Goal: Information Seeking & Learning: Learn about a topic

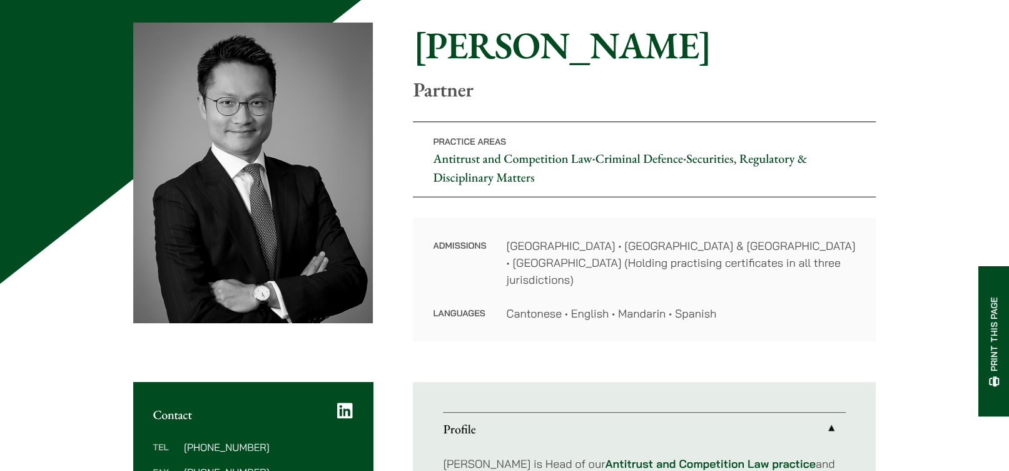
select select "English"
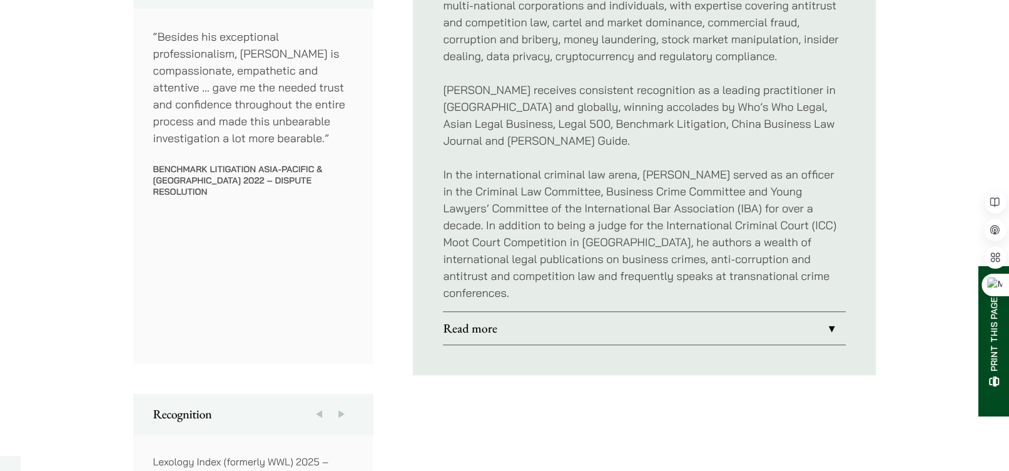
scroll to position [796, 0]
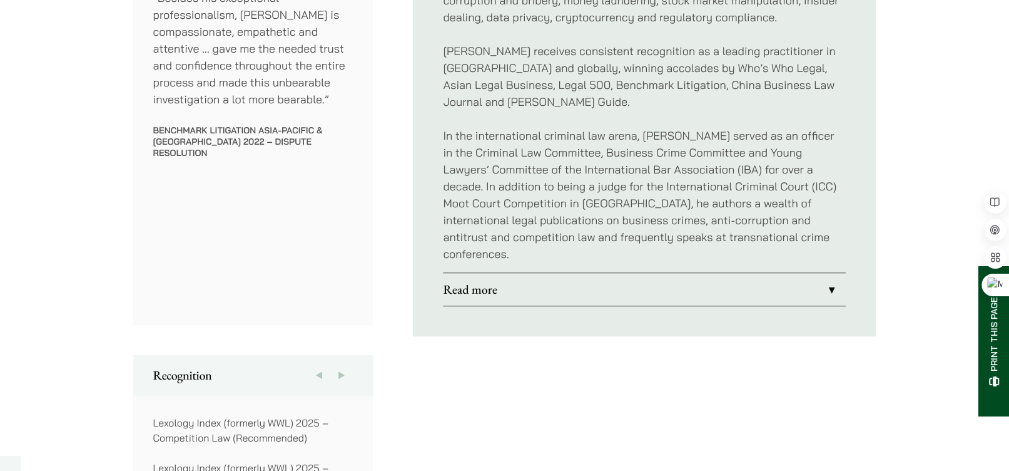
click at [693, 273] on link "Read more" at bounding box center [644, 289] width 403 height 33
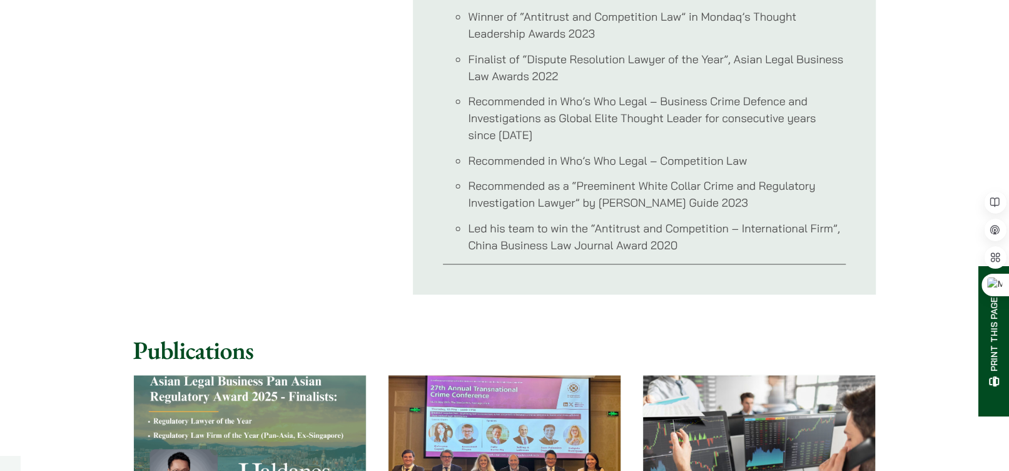
scroll to position [1592, 0]
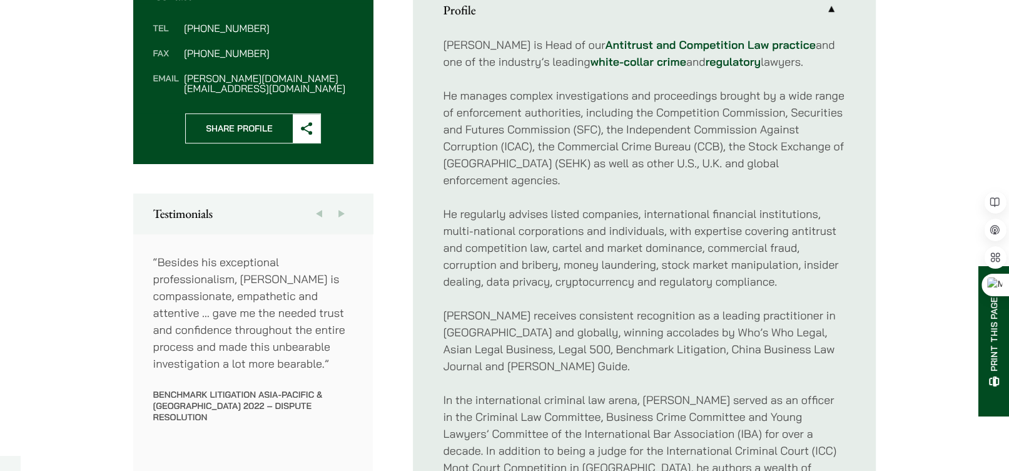
scroll to position [480, 0]
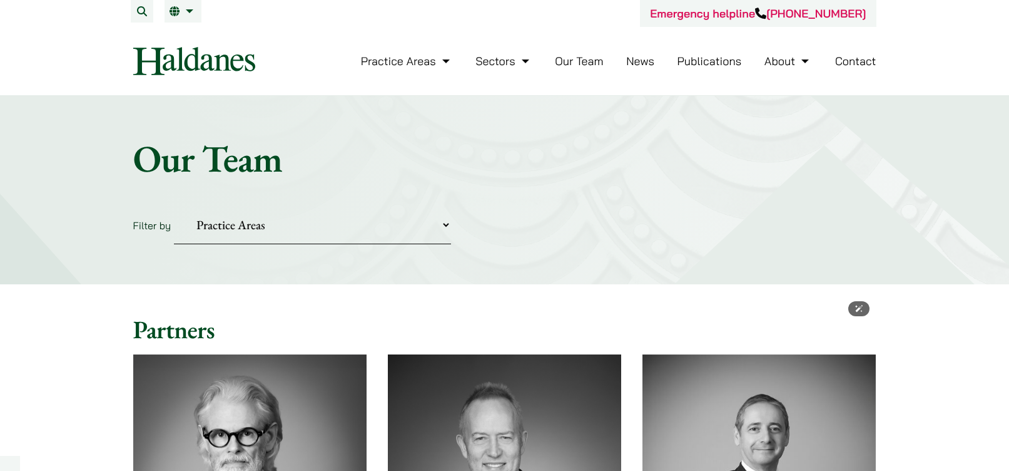
select select "English"
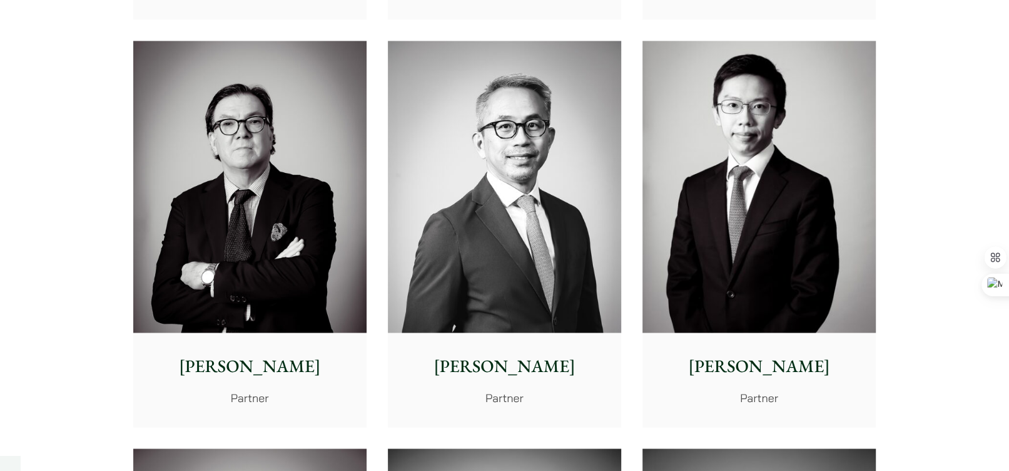
scroll to position [1535, 0]
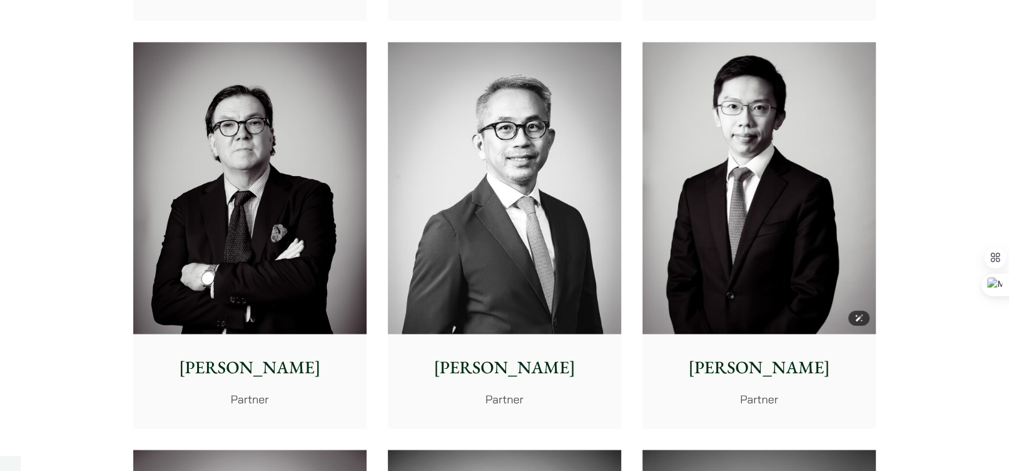
click at [787, 189] on img at bounding box center [759, 188] width 233 height 292
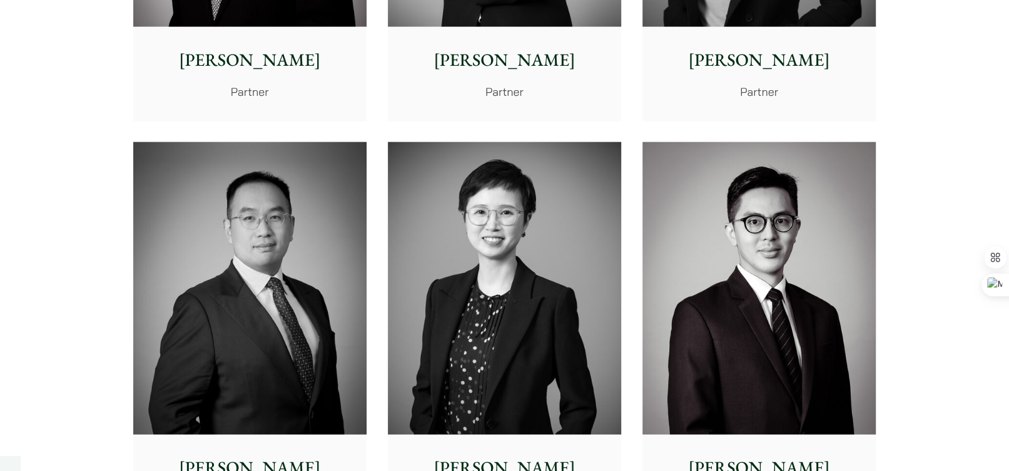
scroll to position [2389, 0]
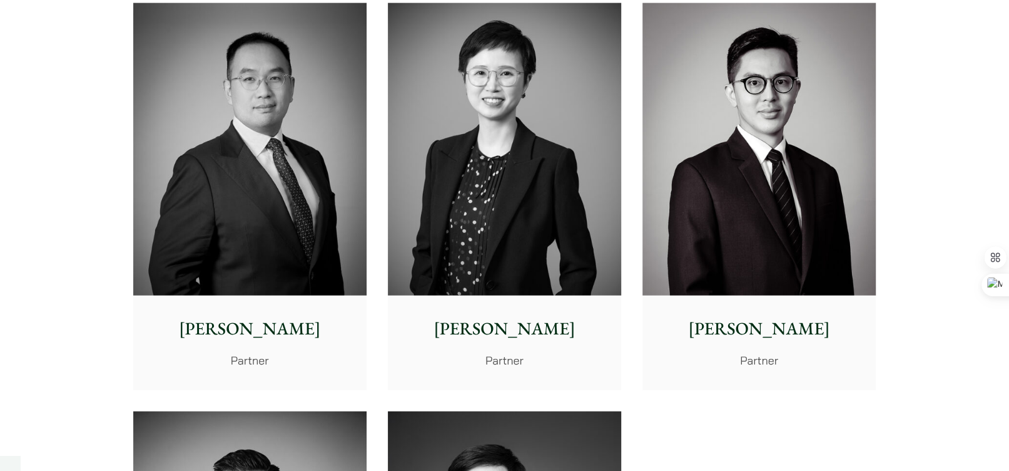
click at [776, 315] on p "Kenley Mak" at bounding box center [759, 328] width 213 height 26
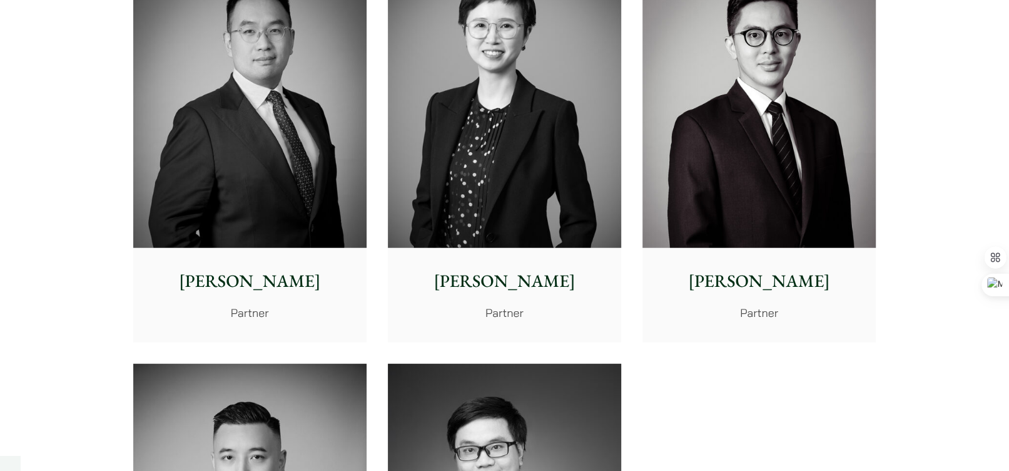
scroll to position [2616, 0]
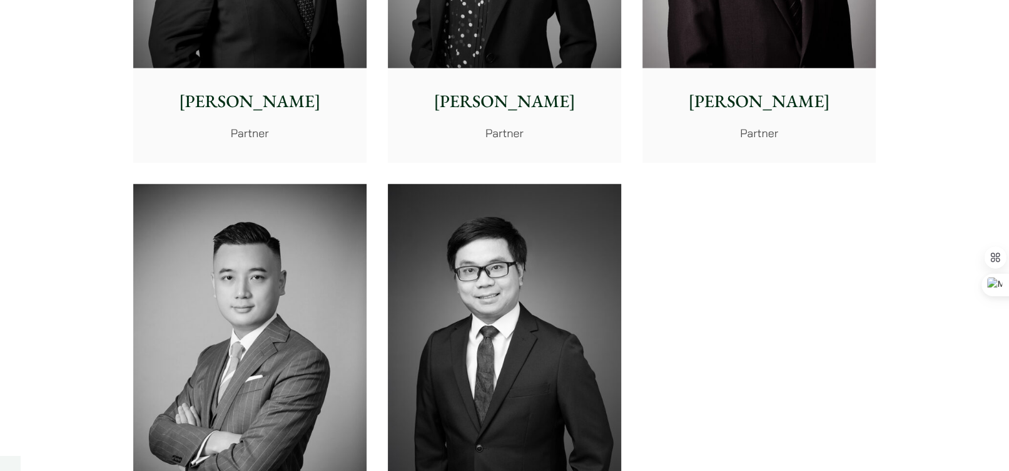
click at [731, 111] on p "Kenley Mak" at bounding box center [759, 101] width 213 height 26
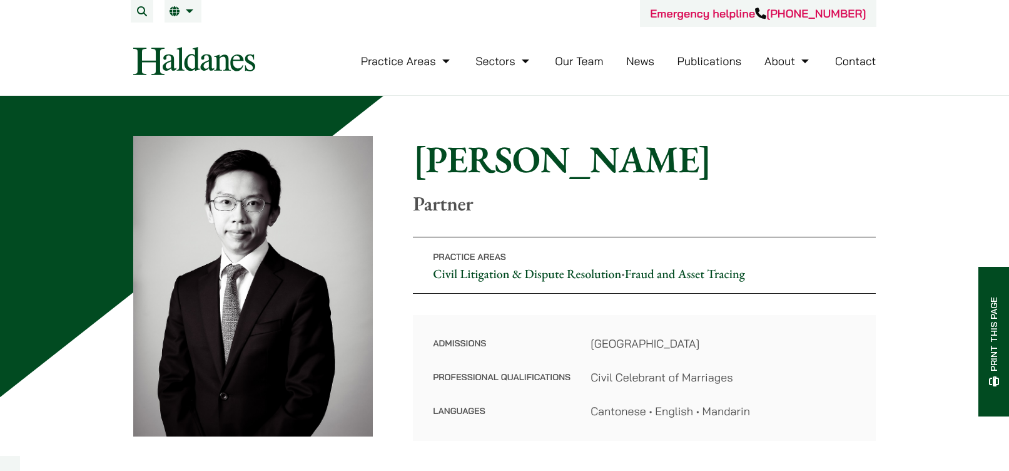
select select "English"
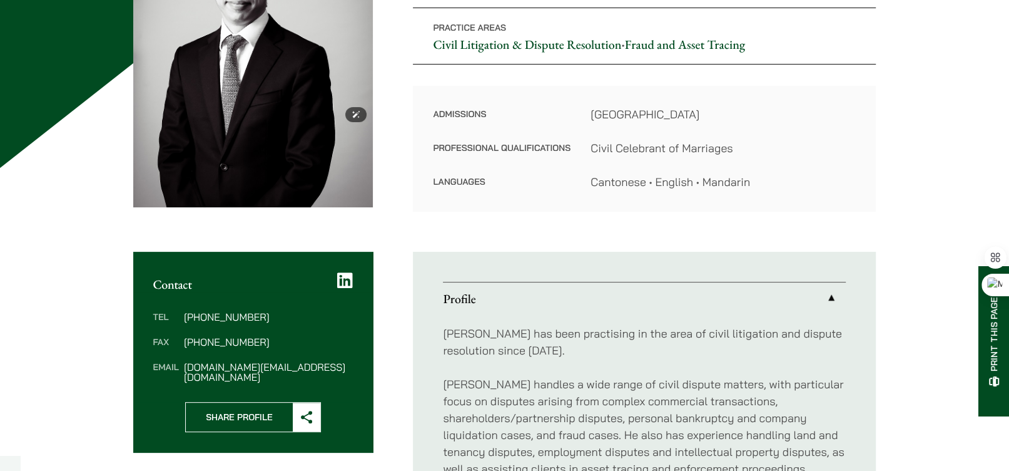
scroll to position [341, 0]
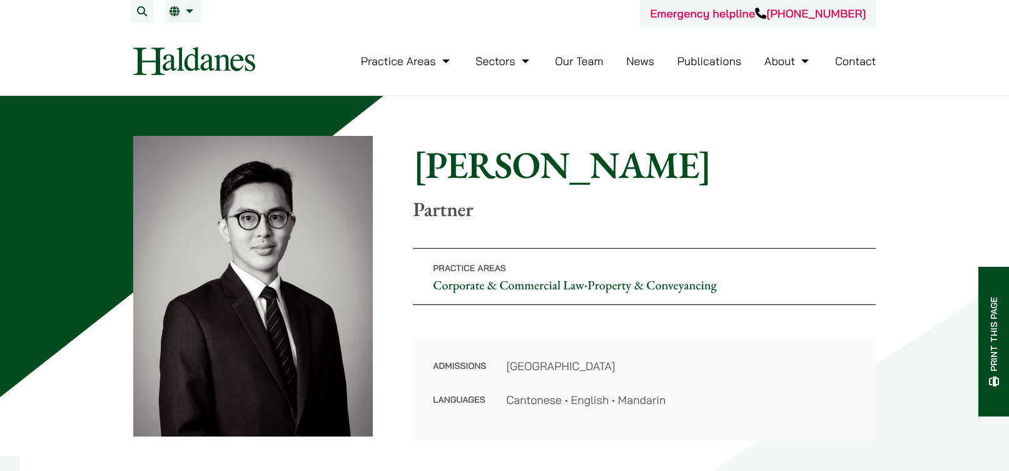
select select "English"
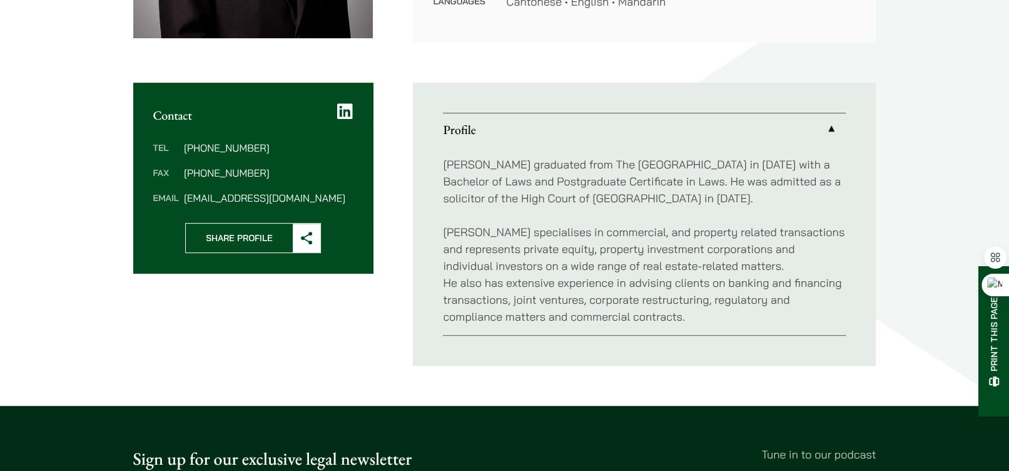
scroll to position [56, 0]
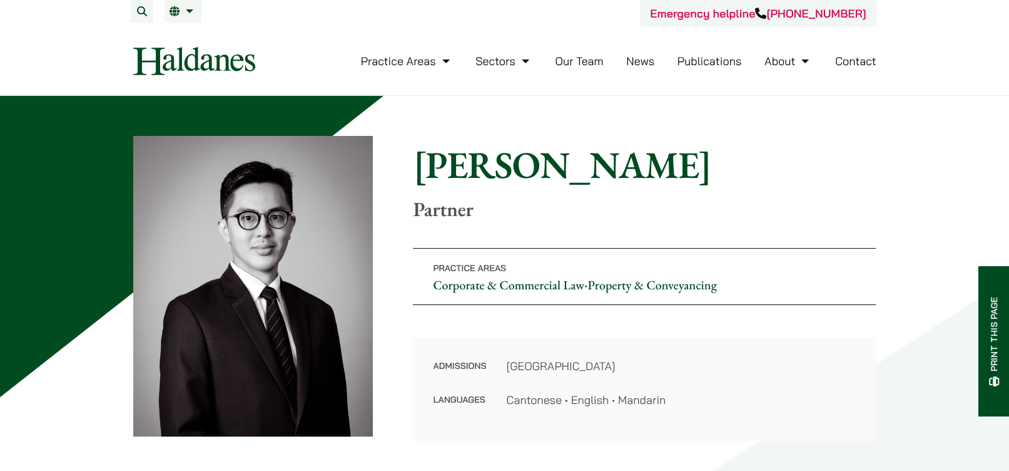
scroll to position [227, 0]
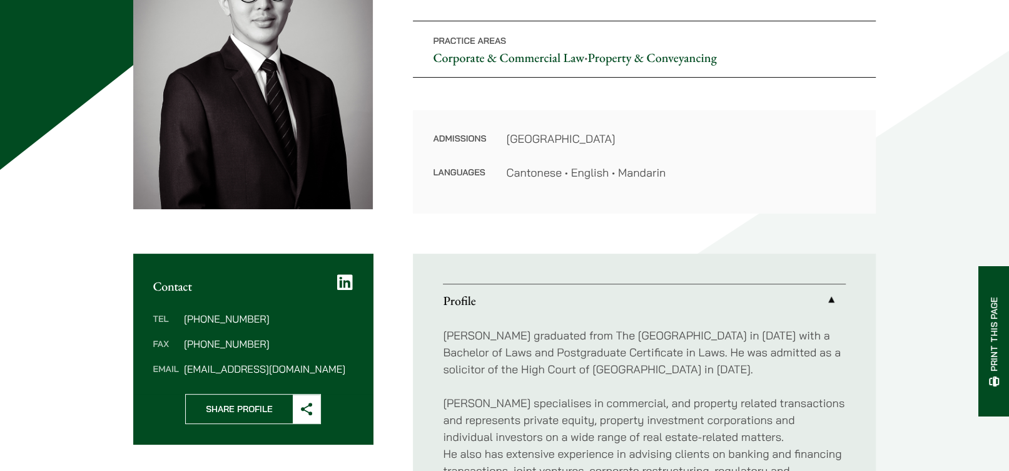
select select "English"
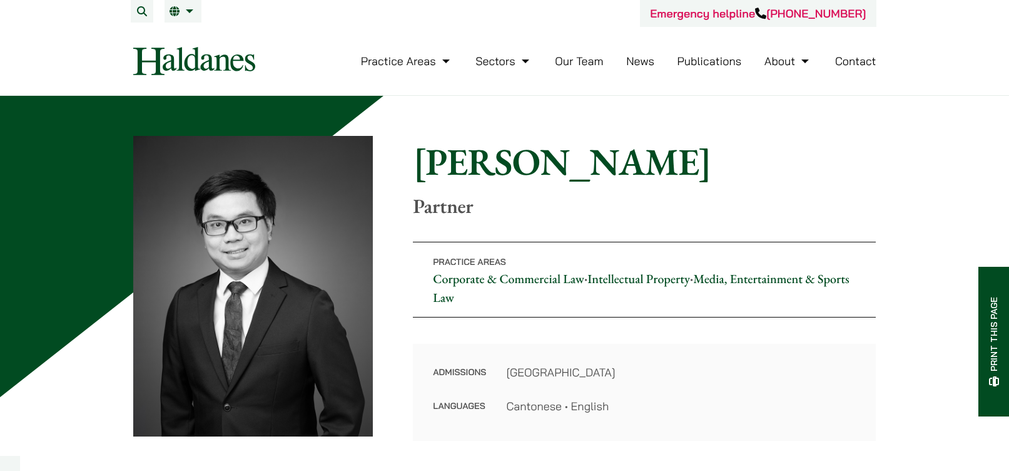
select select "English"
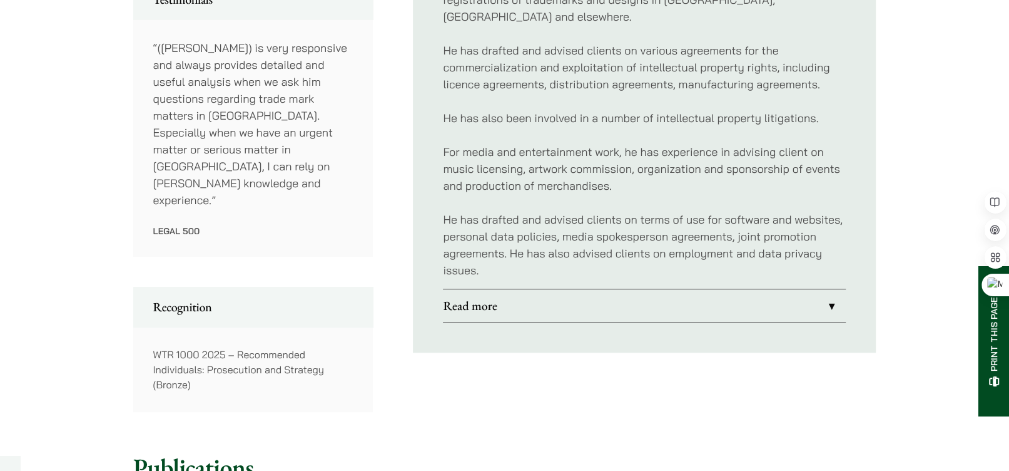
scroll to position [853, 0]
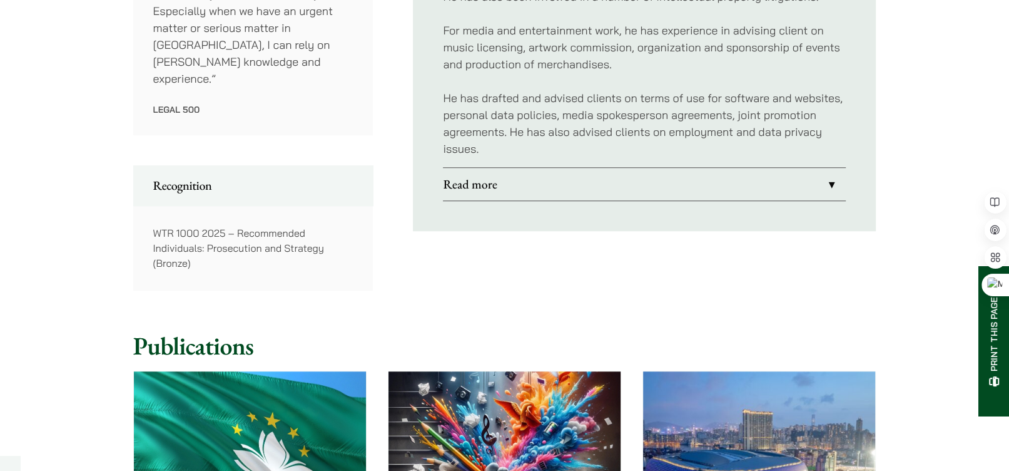
click at [748, 168] on link "Read more" at bounding box center [644, 184] width 403 height 33
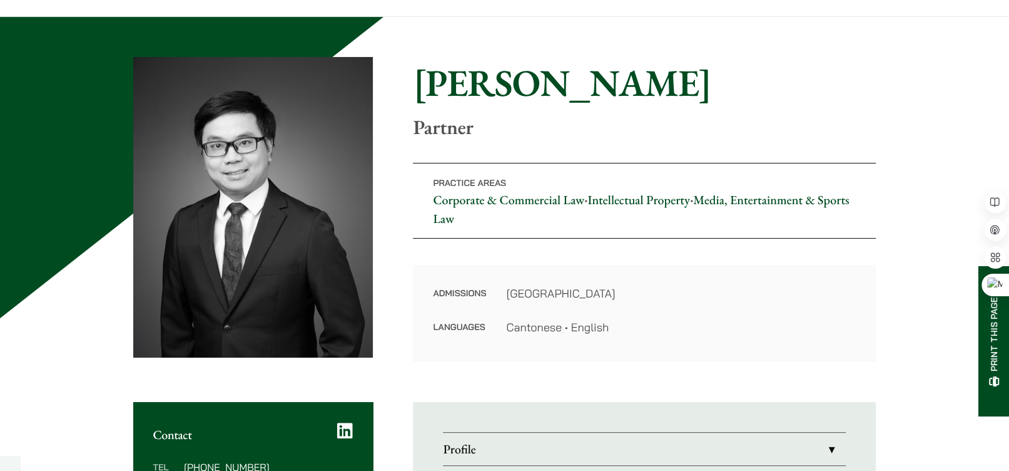
scroll to position [63, 0]
